Goal: Task Accomplishment & Management: Use online tool/utility

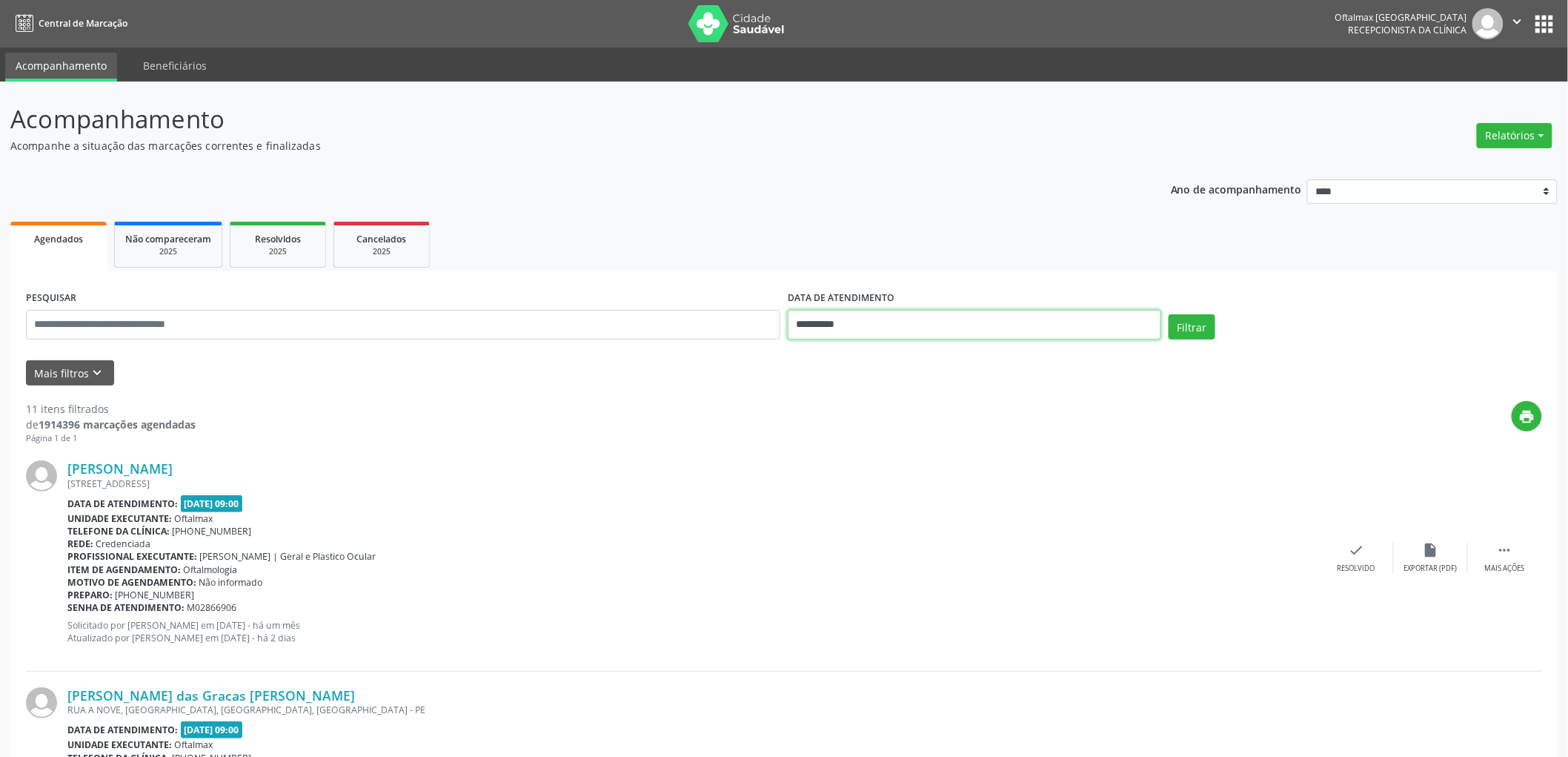
click at [867, 317] on input "**********" at bounding box center [975, 325] width 373 height 30
click at [931, 402] on span "4" at bounding box center [934, 401] width 29 height 29
type input "**********"
click at [931, 402] on span "4" at bounding box center [934, 401] width 29 height 29
click at [1195, 322] on button "Filtrar" at bounding box center [1192, 326] width 47 height 26
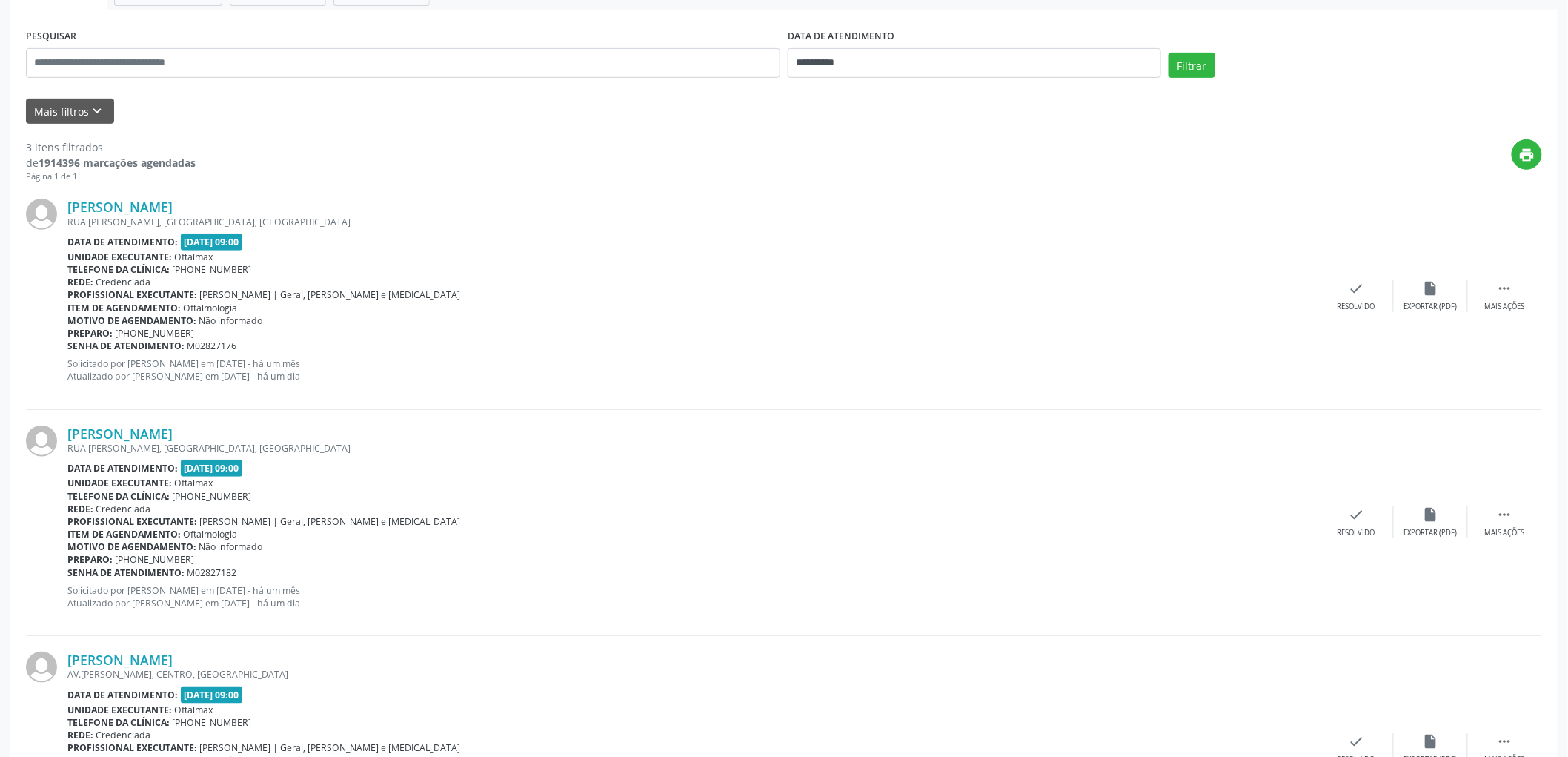
scroll to position [62, 0]
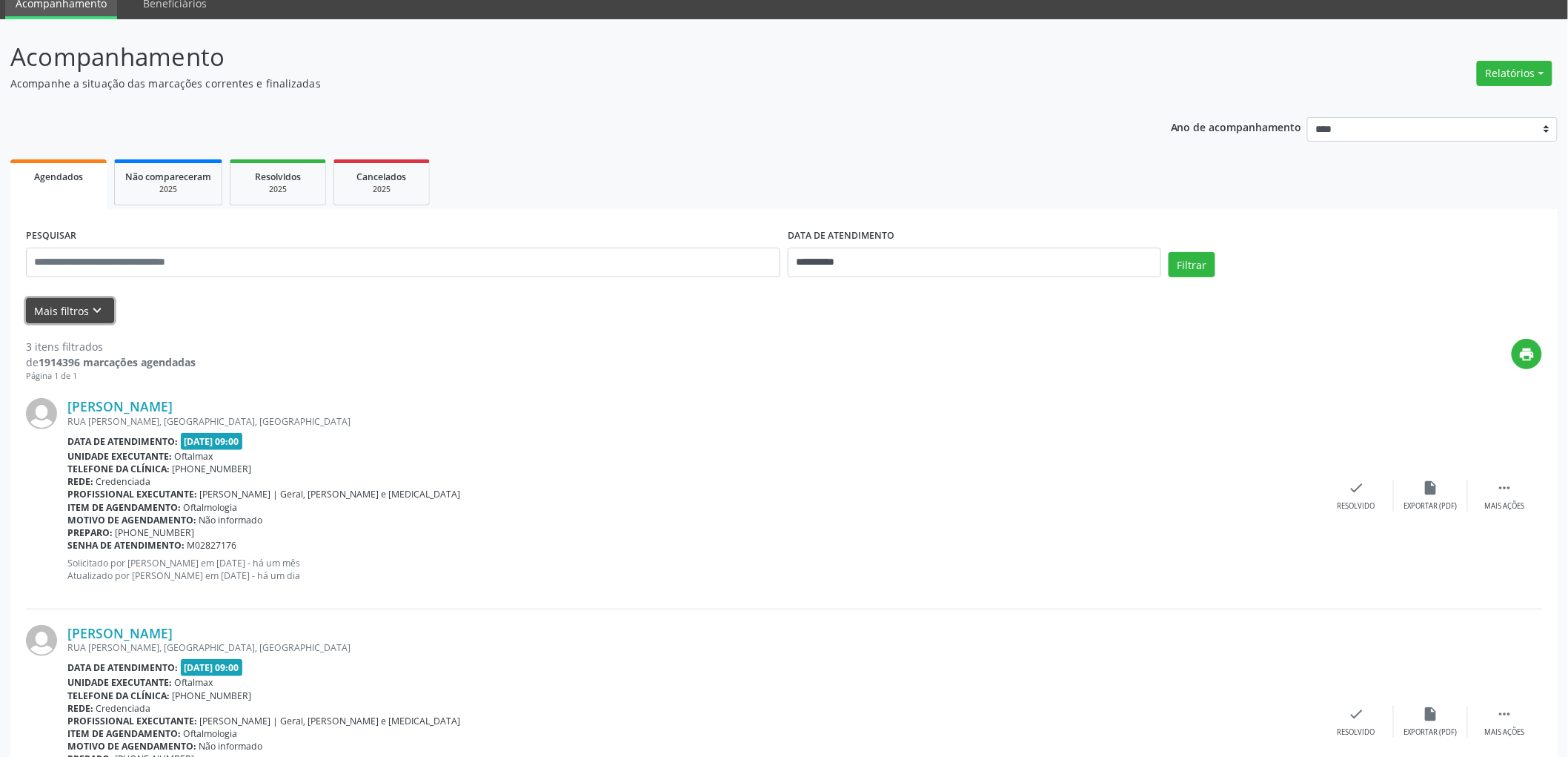
click at [97, 312] on icon "keyboard_arrow_down" at bounding box center [98, 311] width 17 height 17
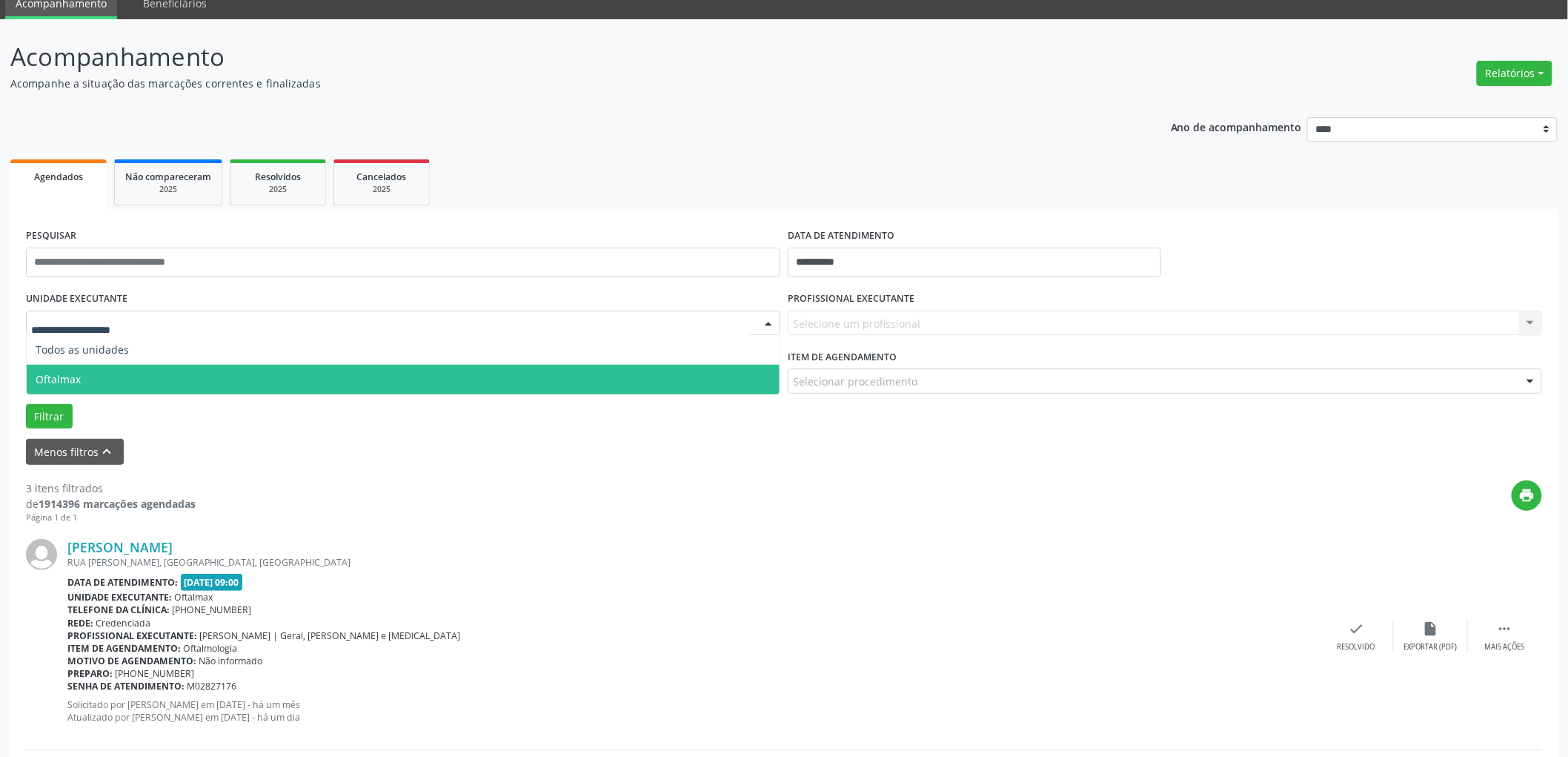
click at [63, 374] on span "Oftalmax" at bounding box center [58, 378] width 45 height 14
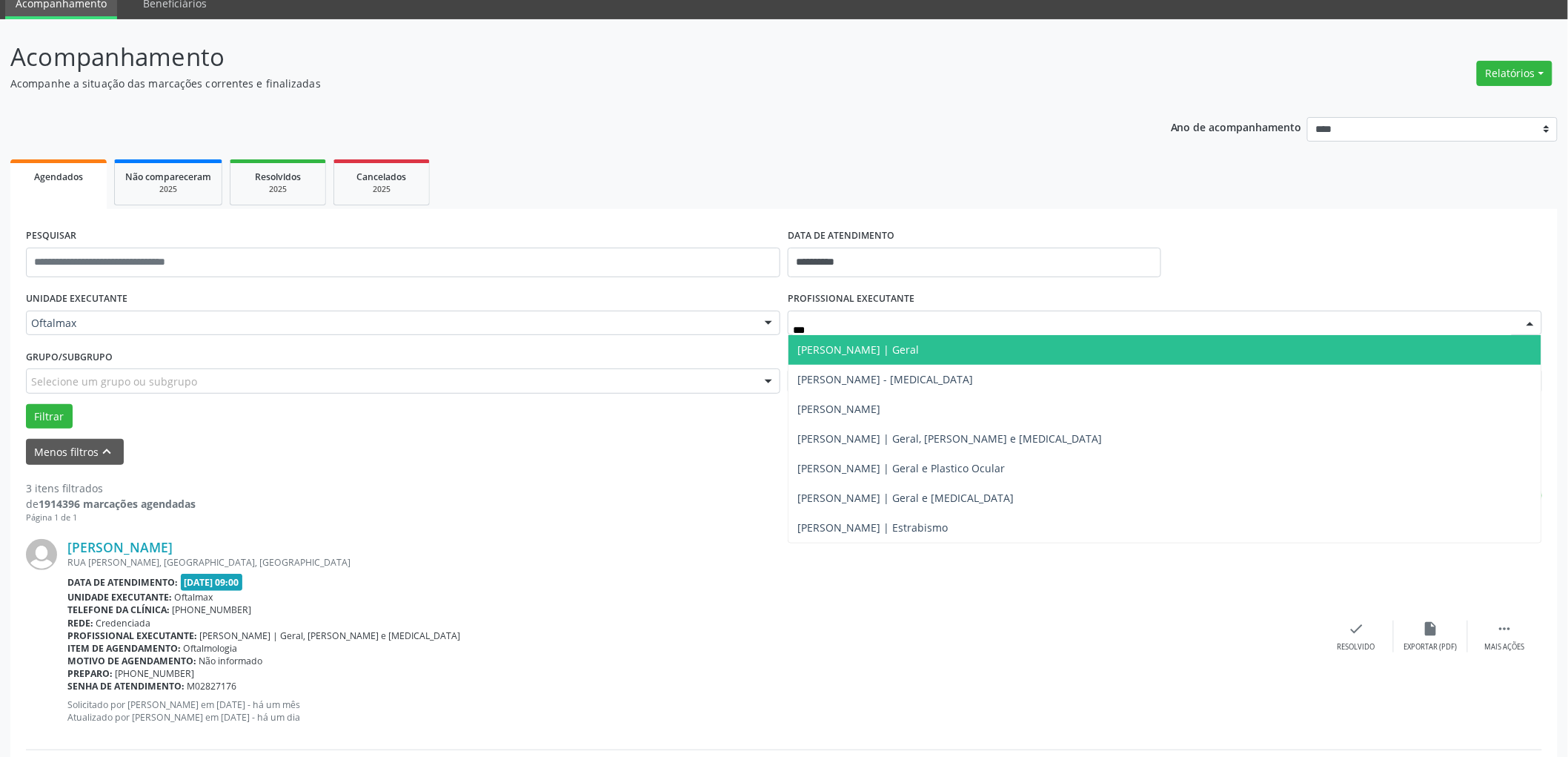
type input "****"
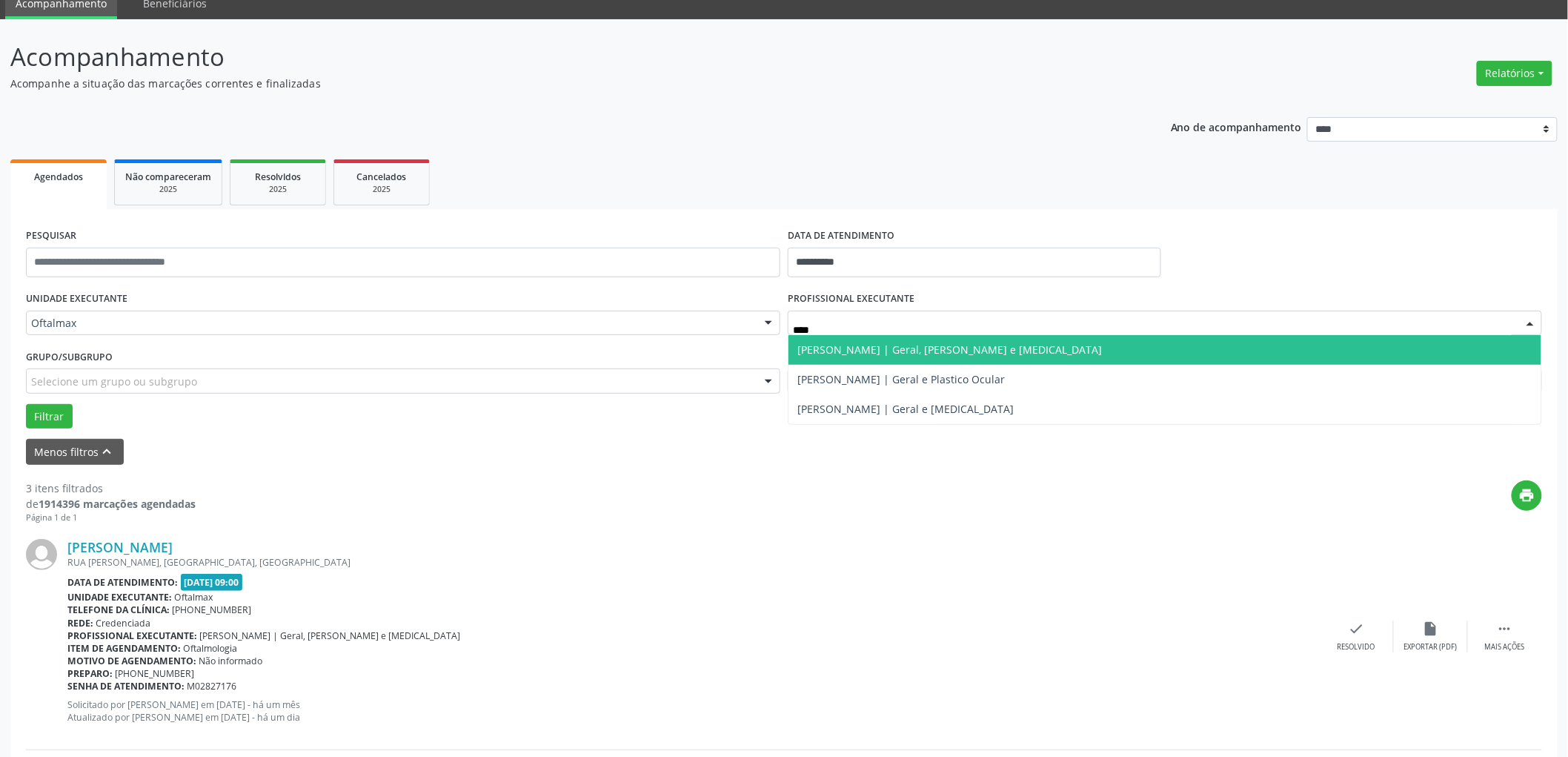
click at [869, 343] on span "[PERSON_NAME] | Geral, [PERSON_NAME] e [MEDICAL_DATA]" at bounding box center [949, 349] width 305 height 14
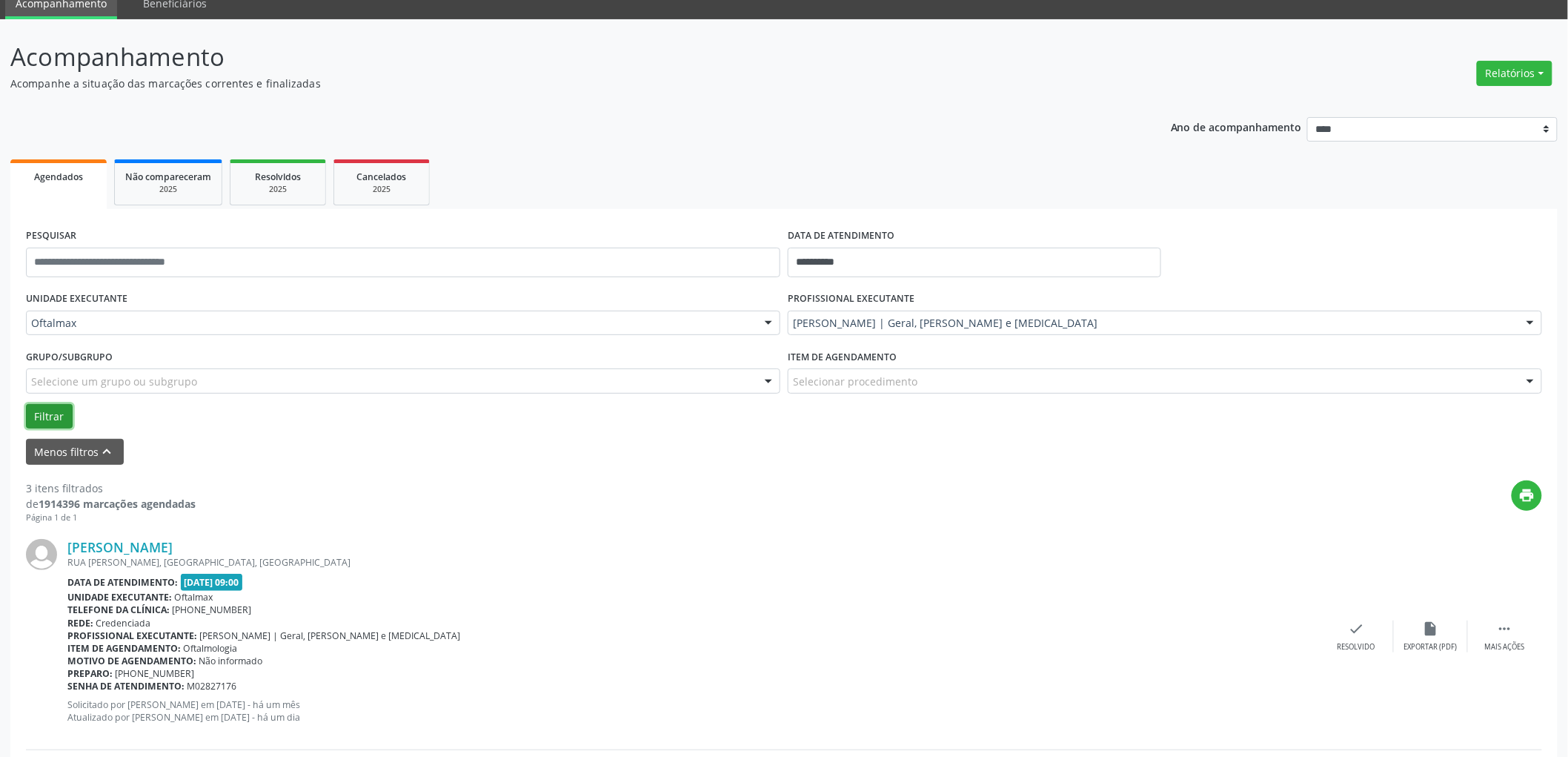
click at [41, 414] on button "Filtrar" at bounding box center [49, 417] width 47 height 26
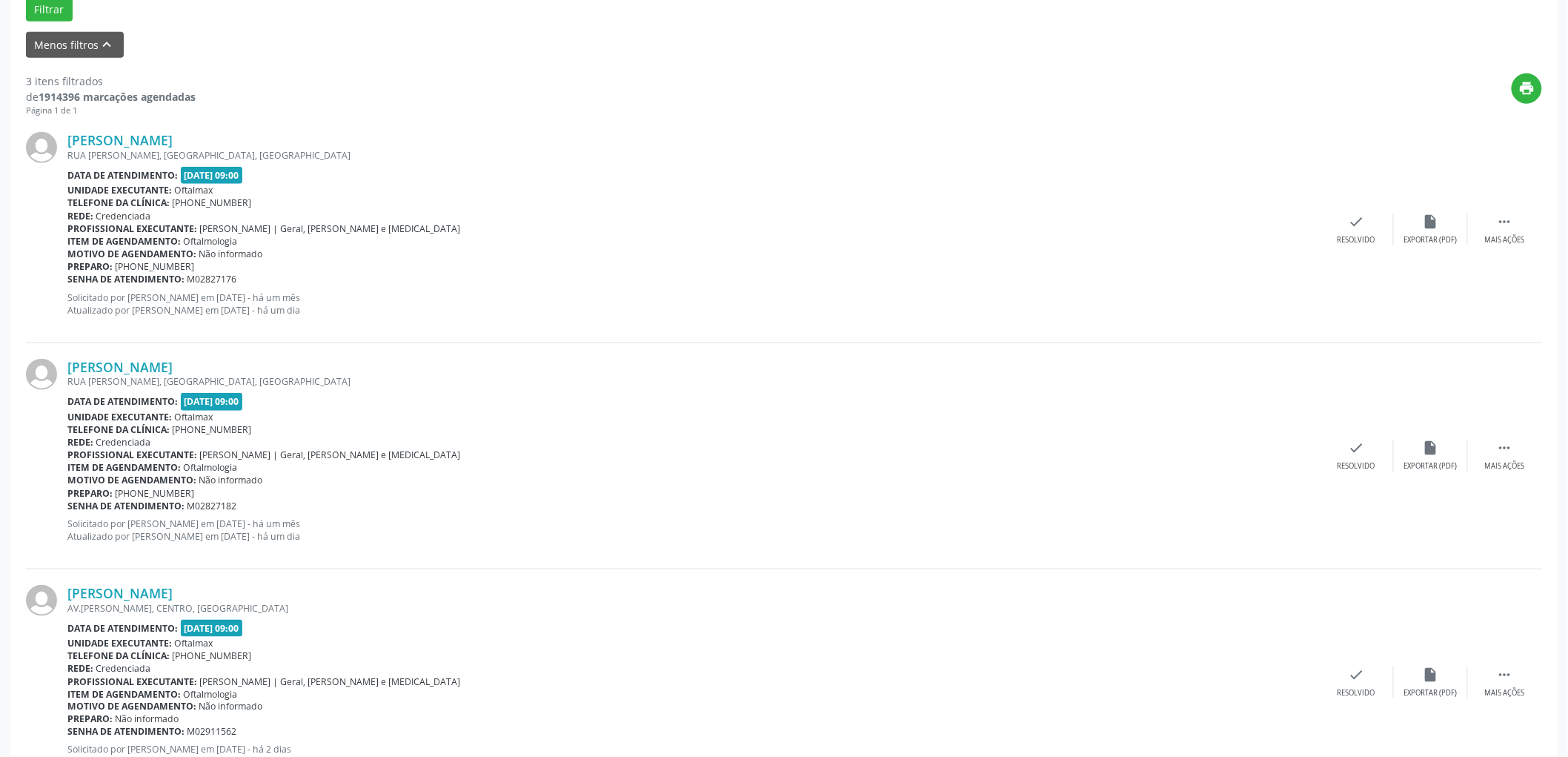
scroll to position [450, 0]
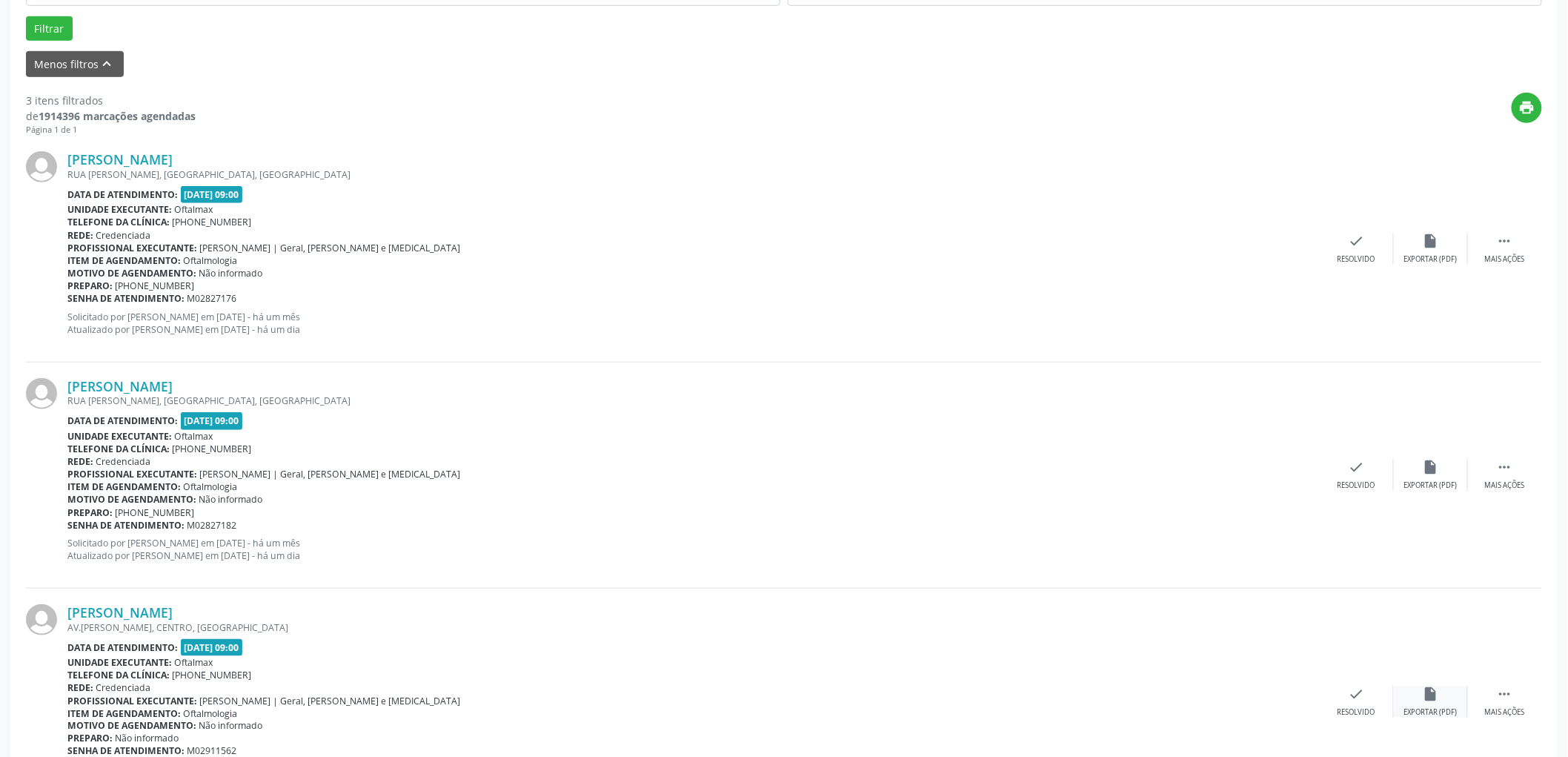
click at [1436, 703] on div "insert_drive_file Exportar (PDF)" at bounding box center [1432, 702] width 74 height 32
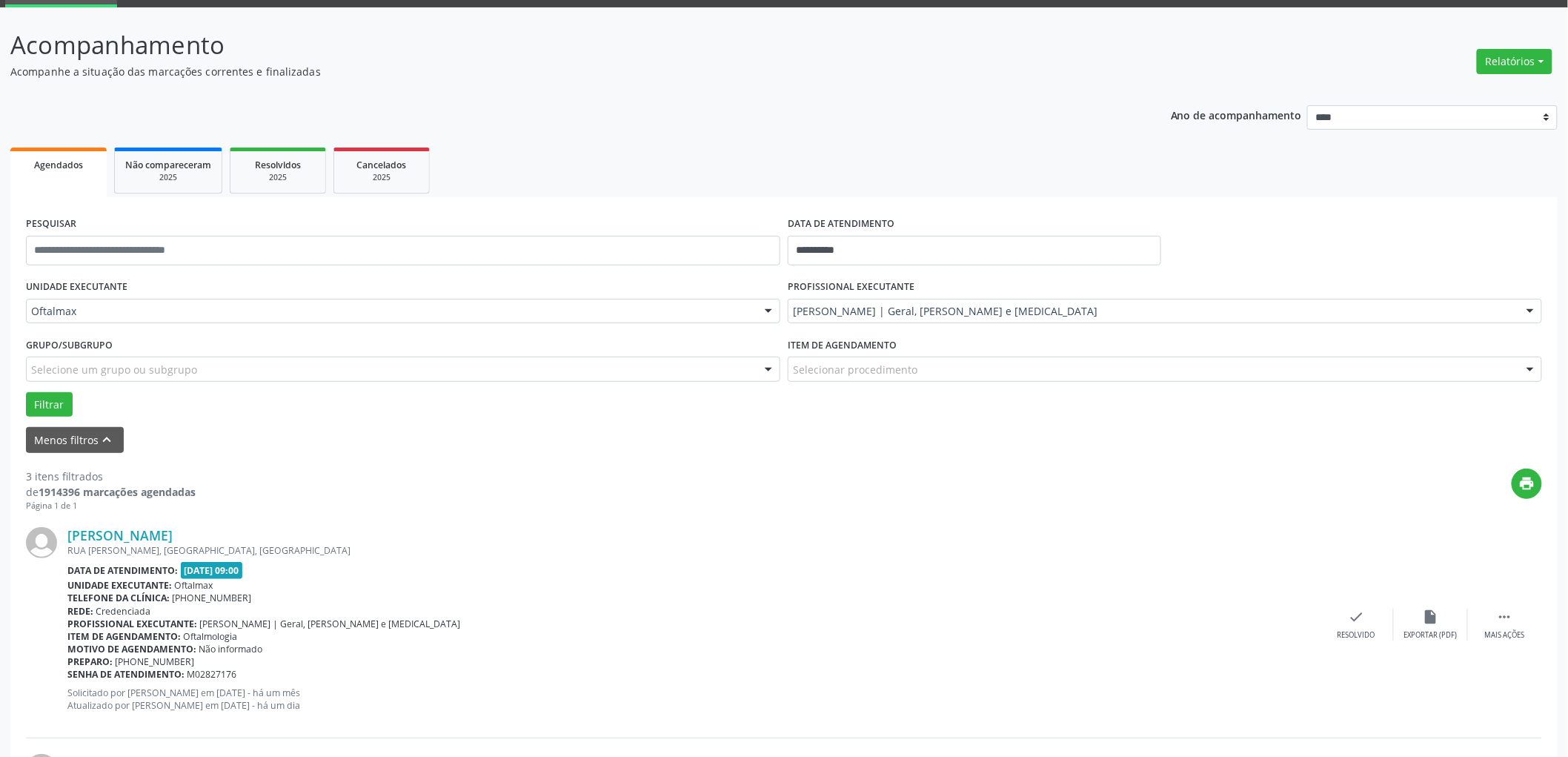
scroll to position [0, 0]
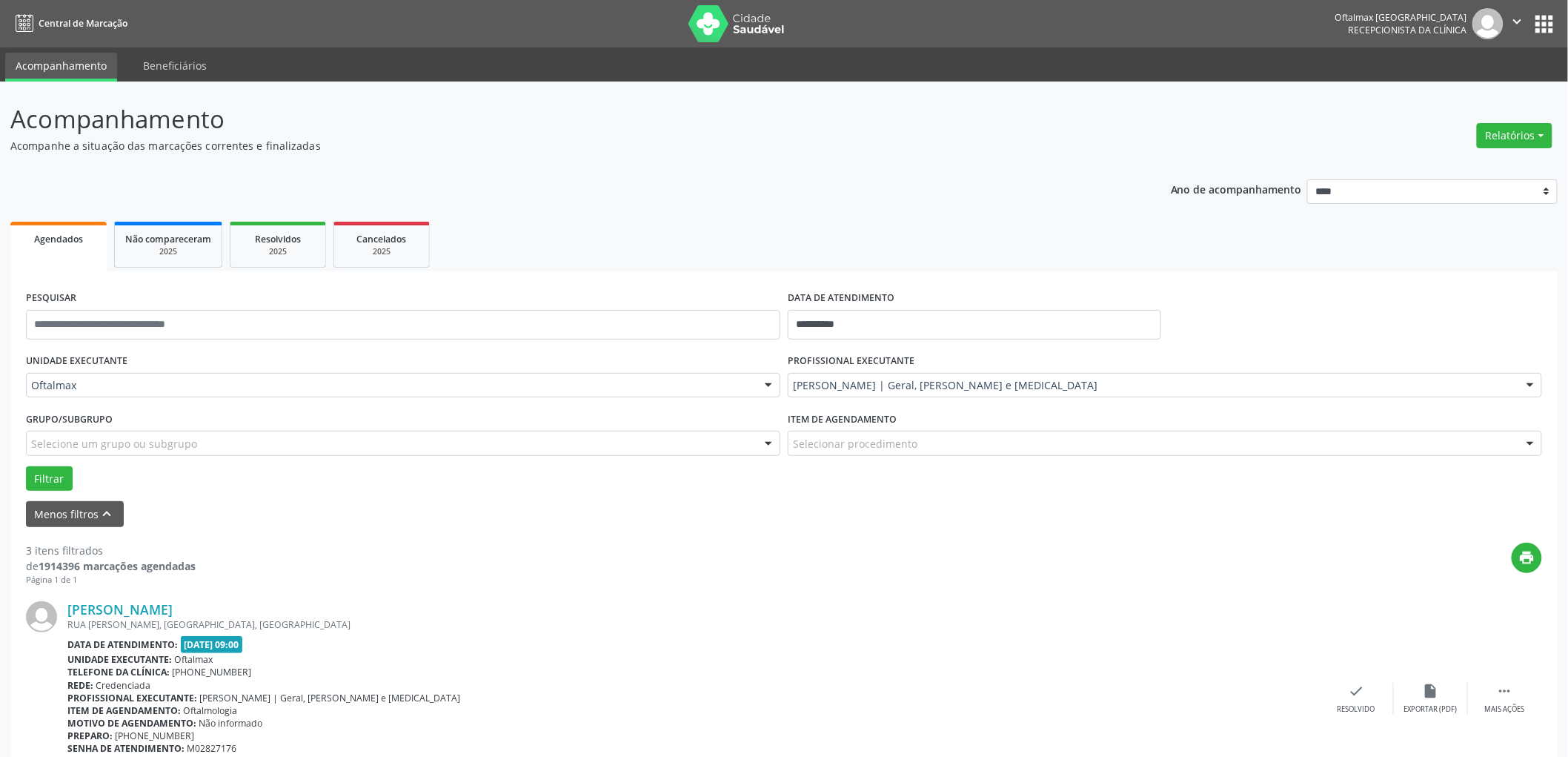
click at [1518, 15] on icon "" at bounding box center [1518, 21] width 17 height 17
click at [1476, 94] on link "Sair" at bounding box center [1480, 90] width 102 height 21
